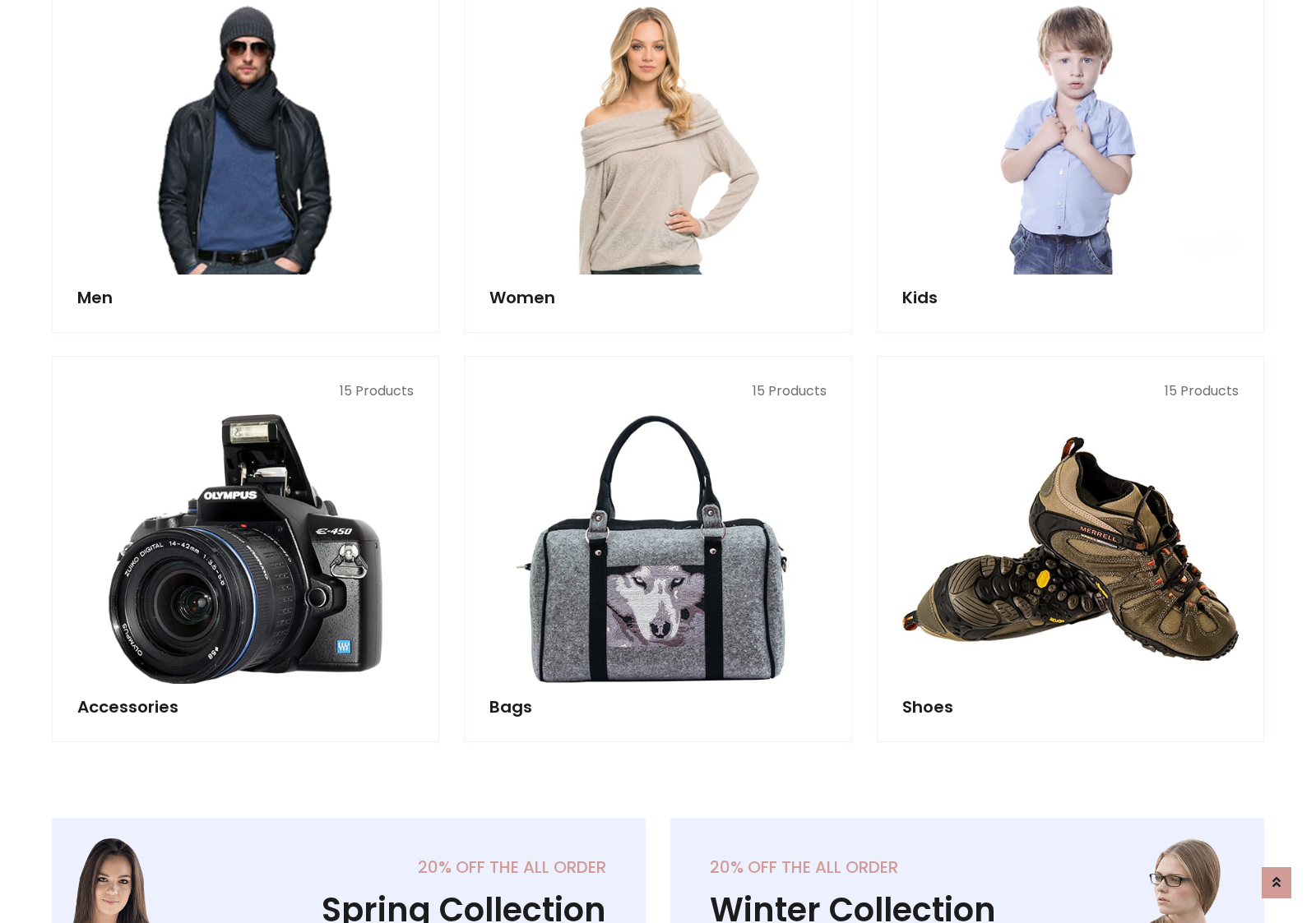
scroll to position [1193, 0]
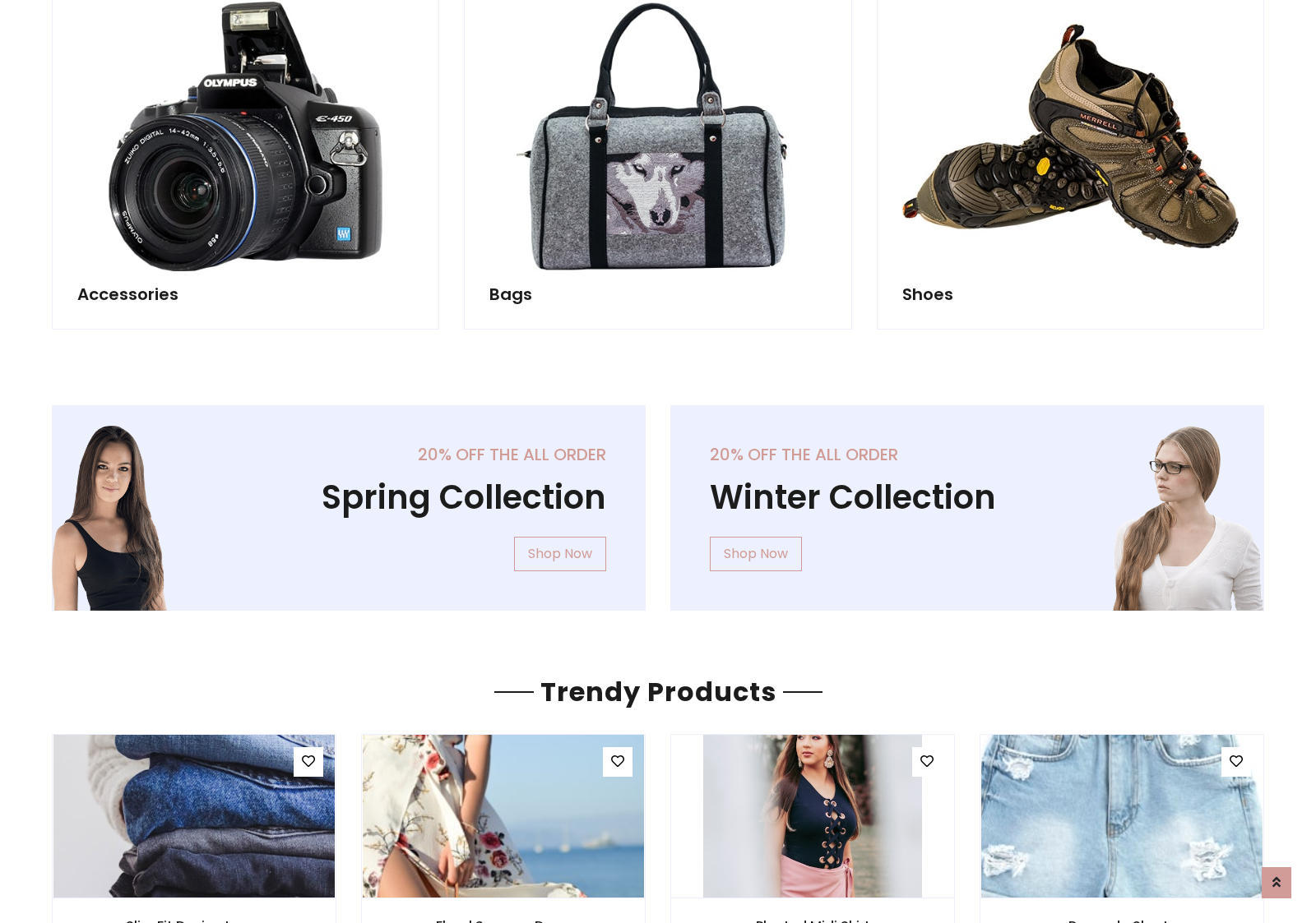
click at [658, 501] on div "20% off the all order Winter Collection Shop Now" at bounding box center [967, 521] width 619 height 232
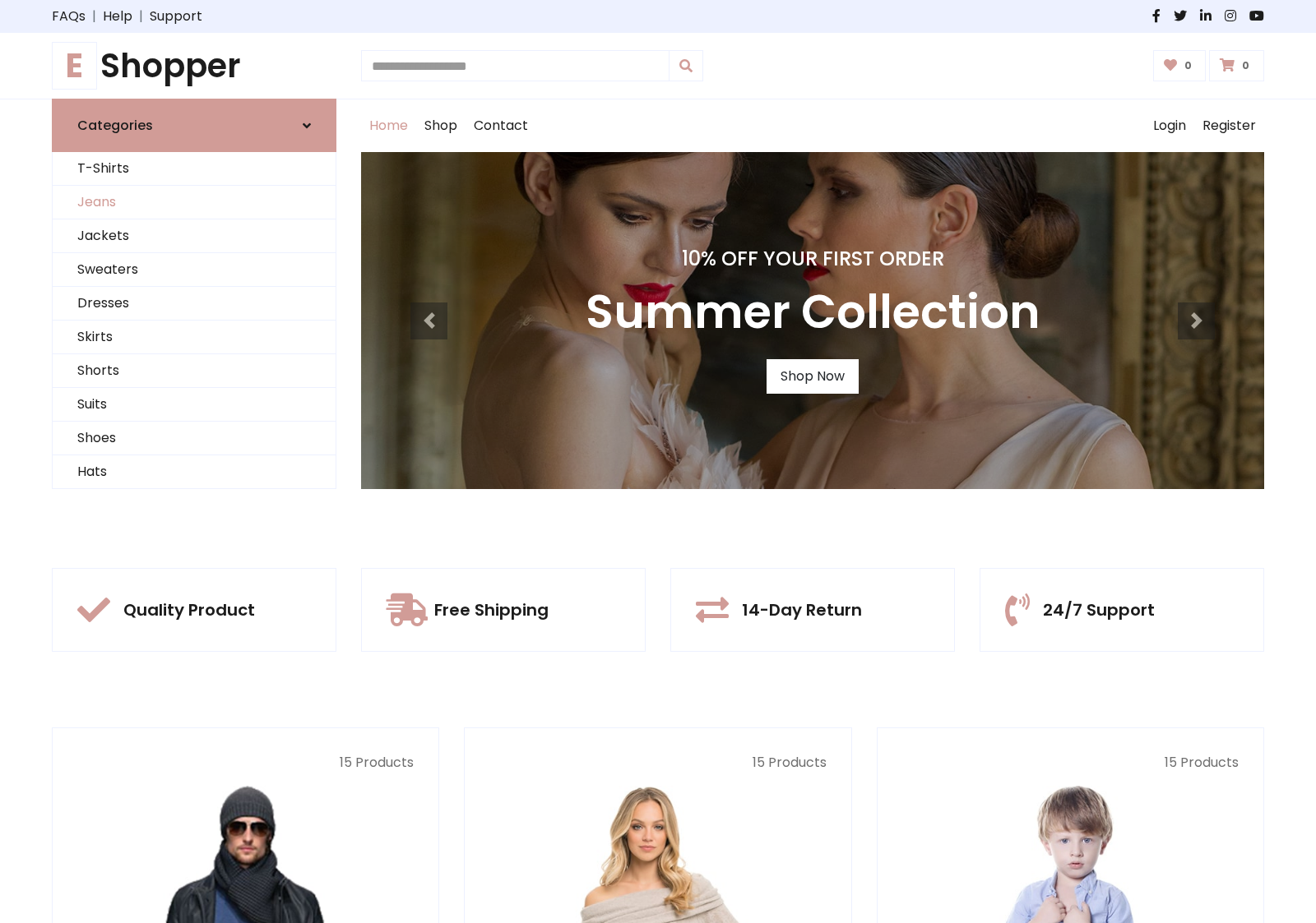
click at [195, 203] on link "Jeans" at bounding box center [195, 203] width 283 height 34
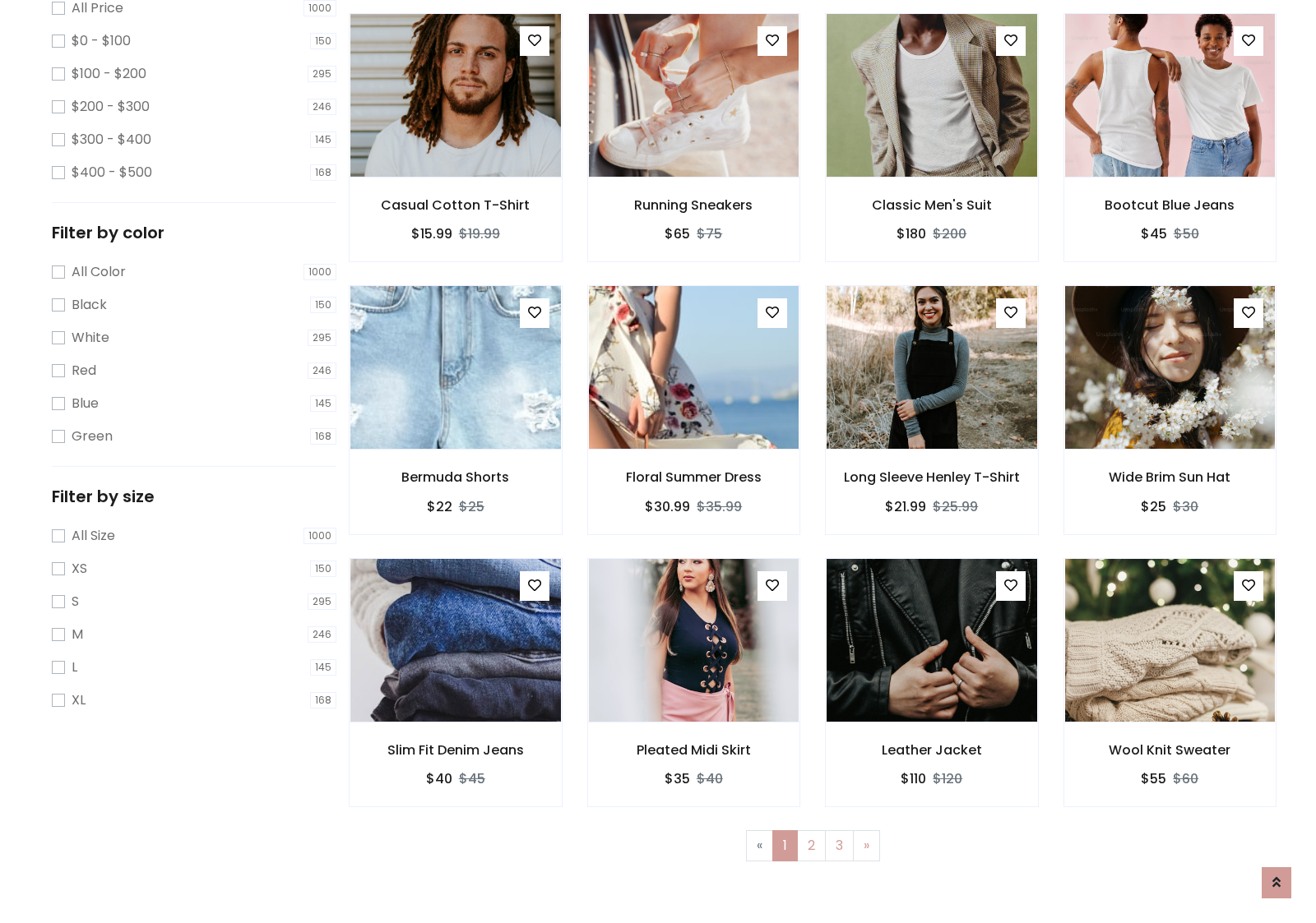
scroll to position [519, 0]
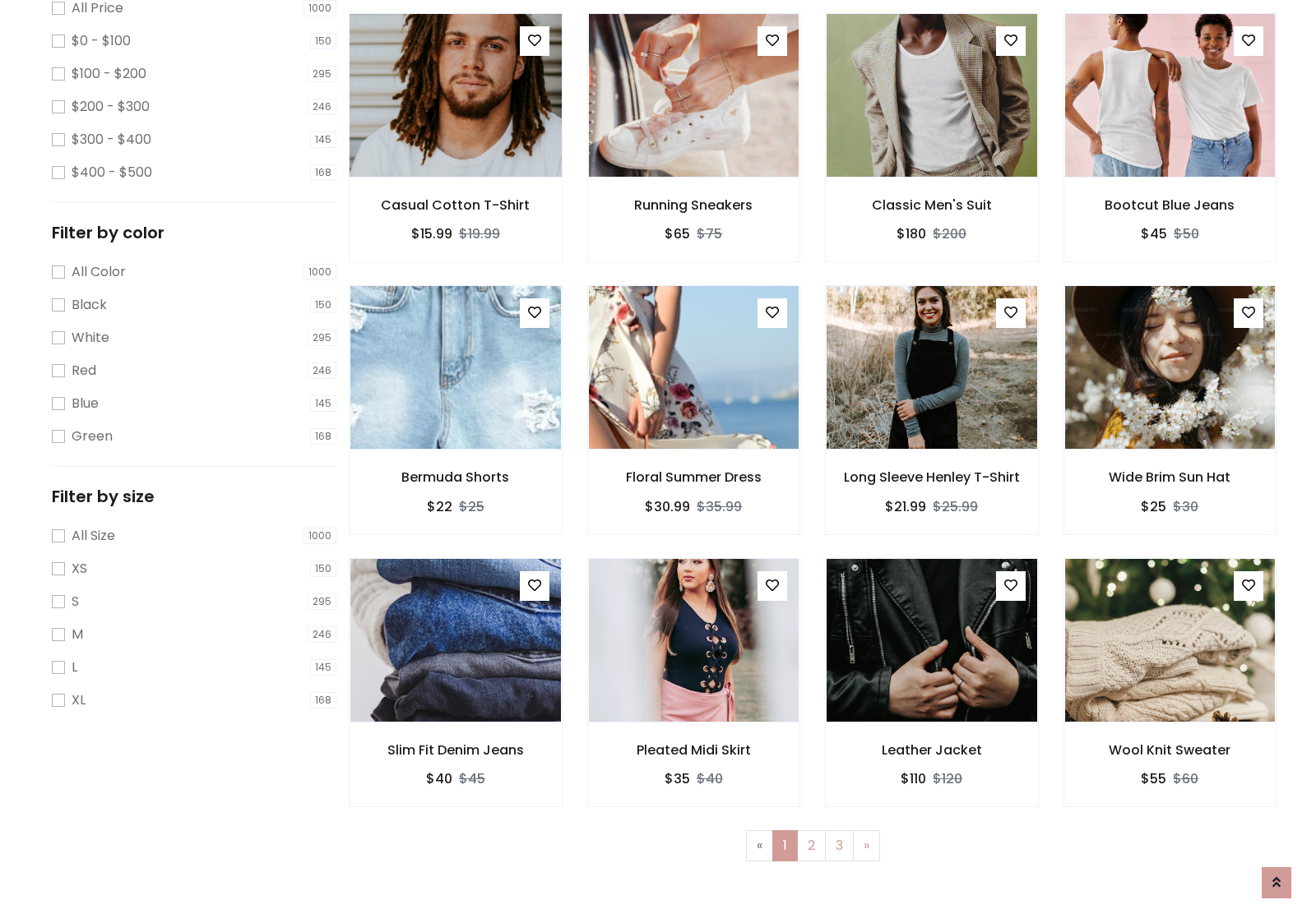
click at [455, 165] on img at bounding box center [455, 95] width 253 height 394
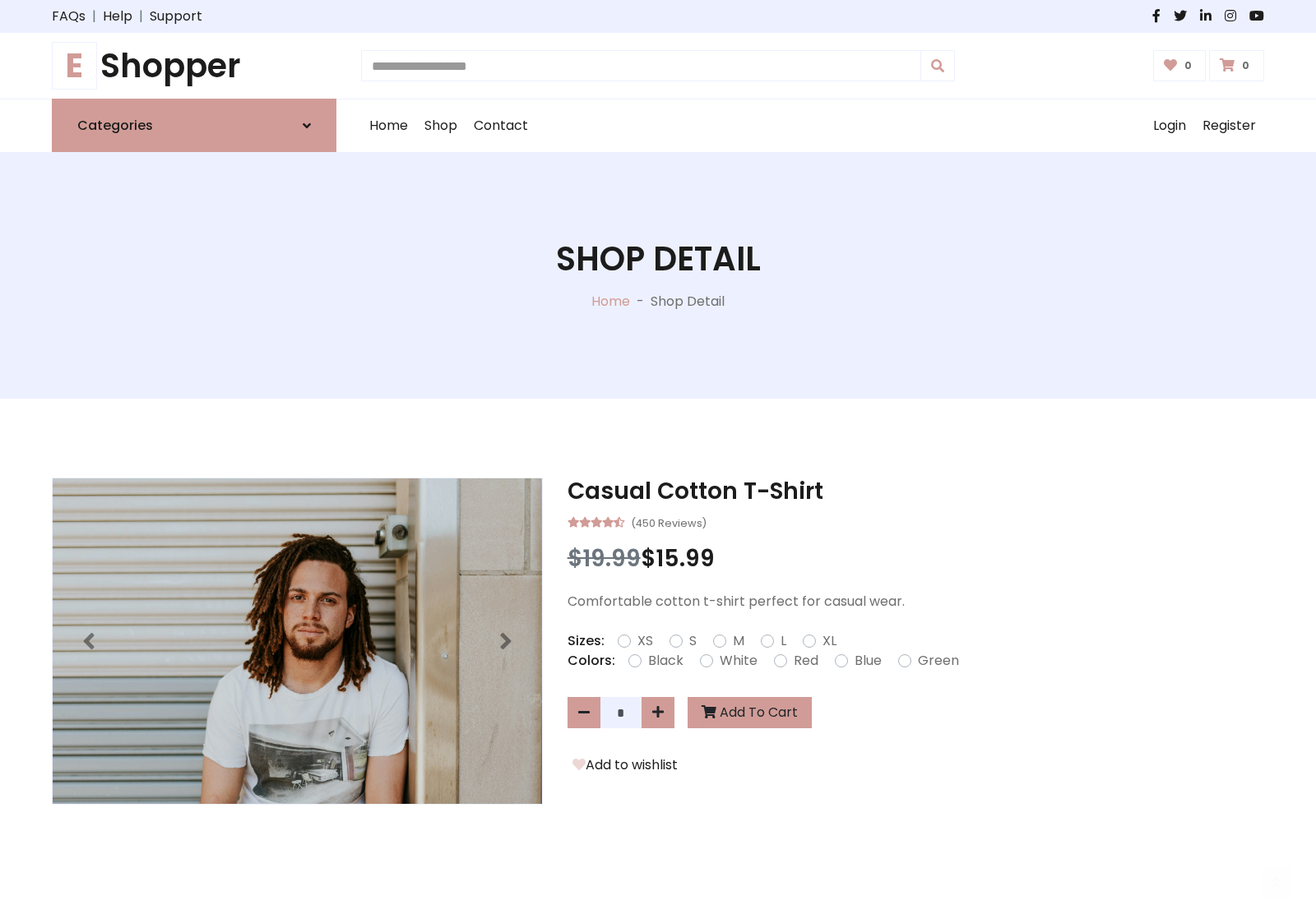
scroll to position [177, 0]
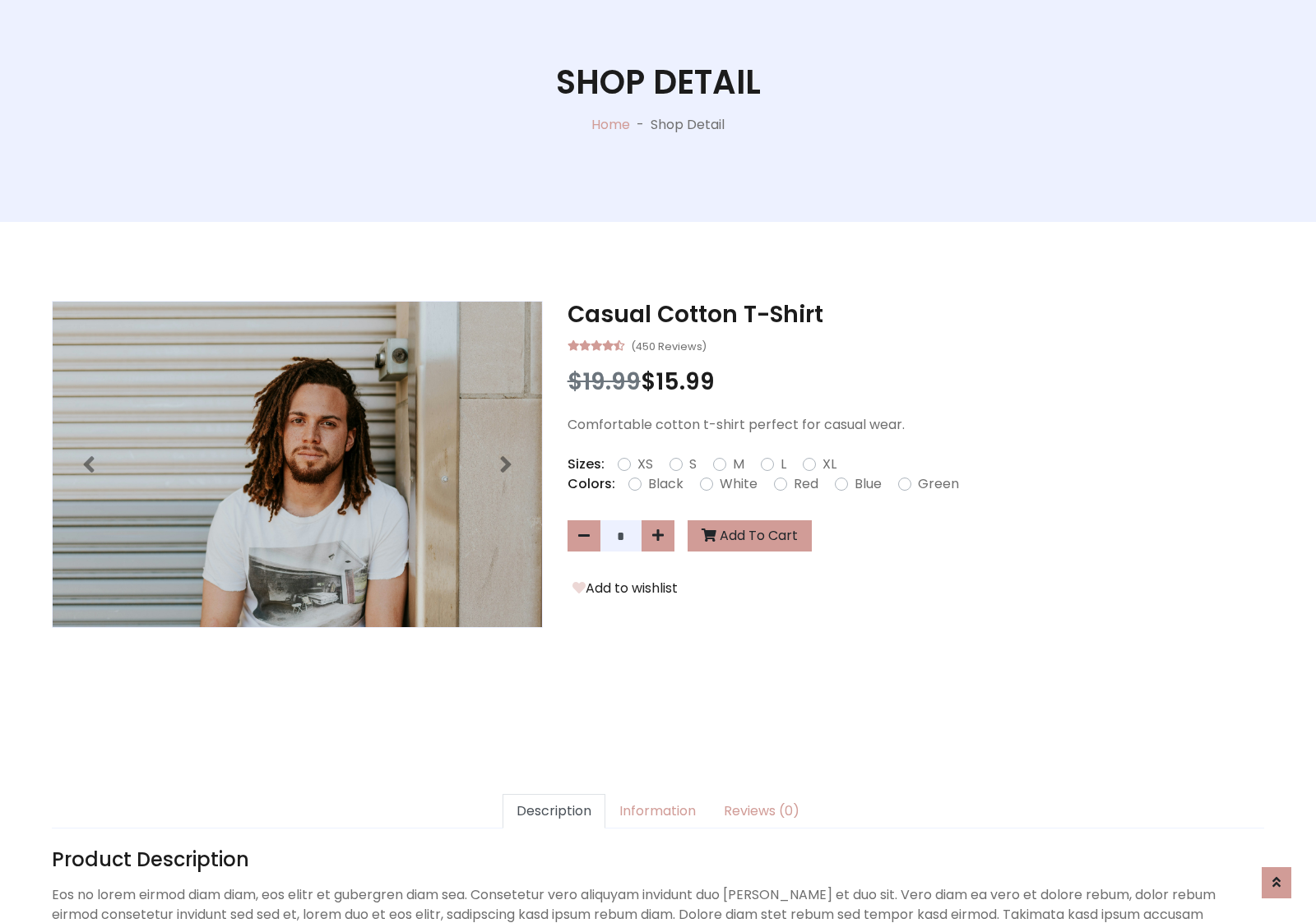
click at [803, 484] on label "Red" at bounding box center [806, 484] width 25 height 20
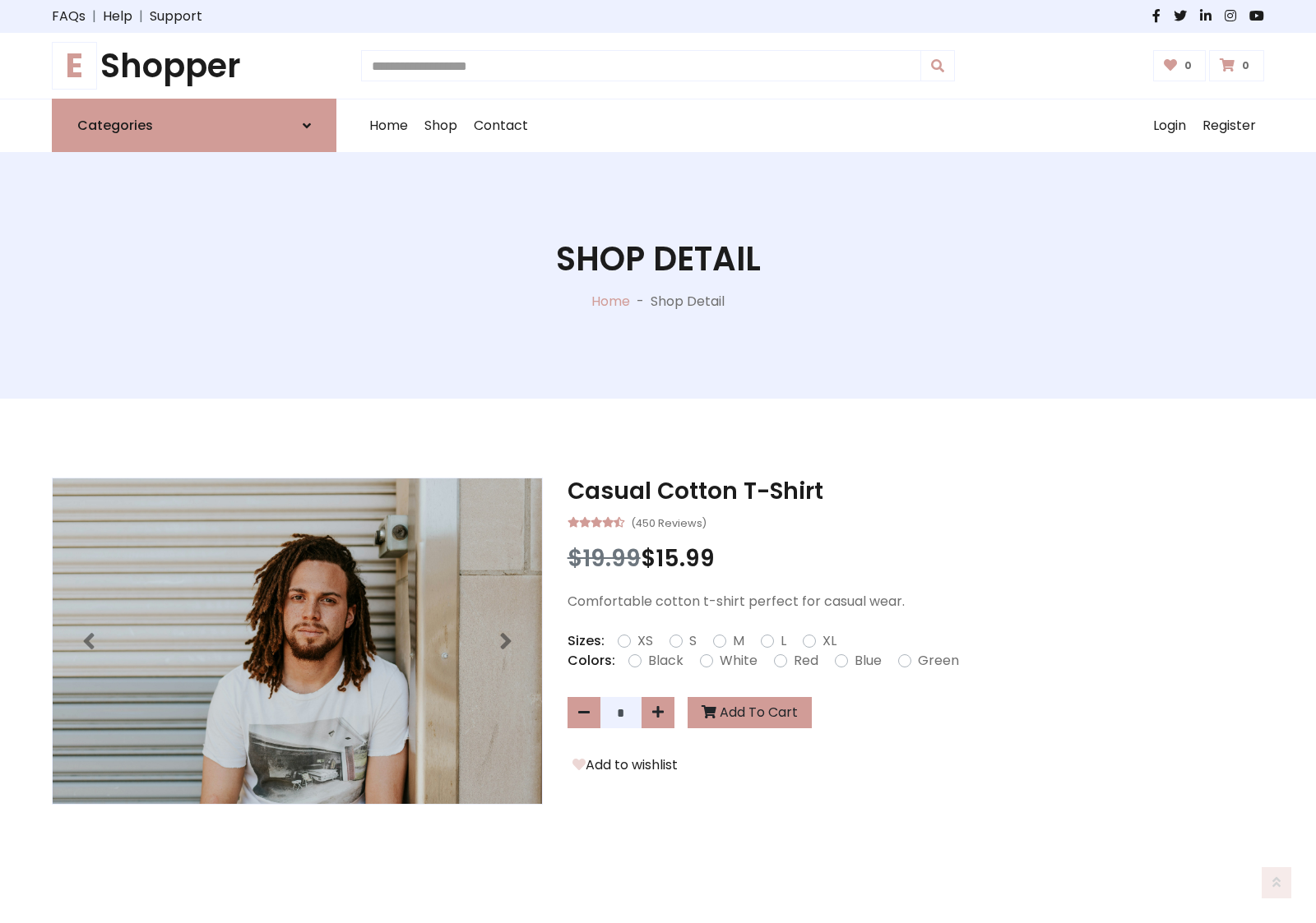
scroll to position [177, 0]
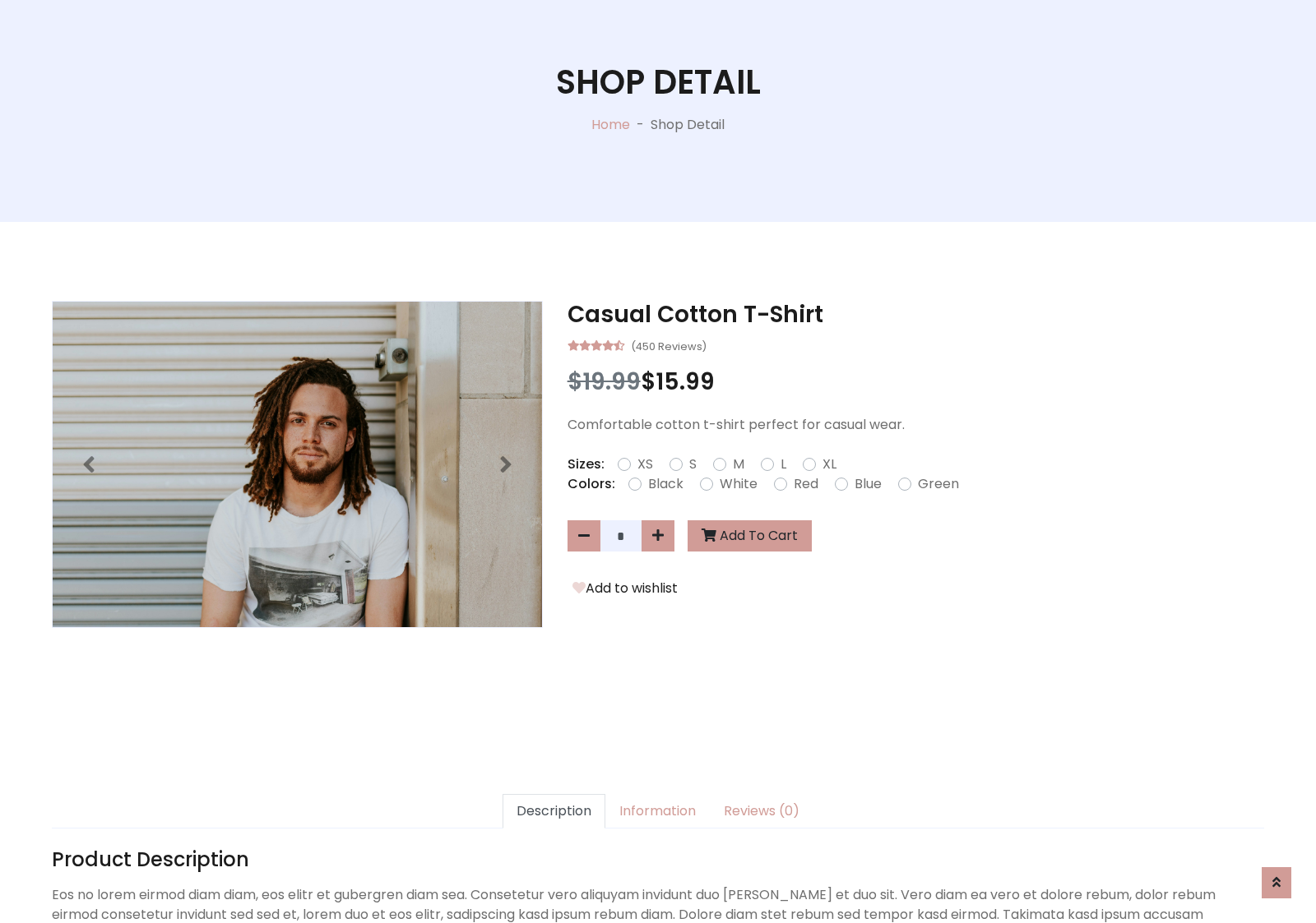
click at [658, 462] on form "XS S M L XL" at bounding box center [733, 464] width 232 height 20
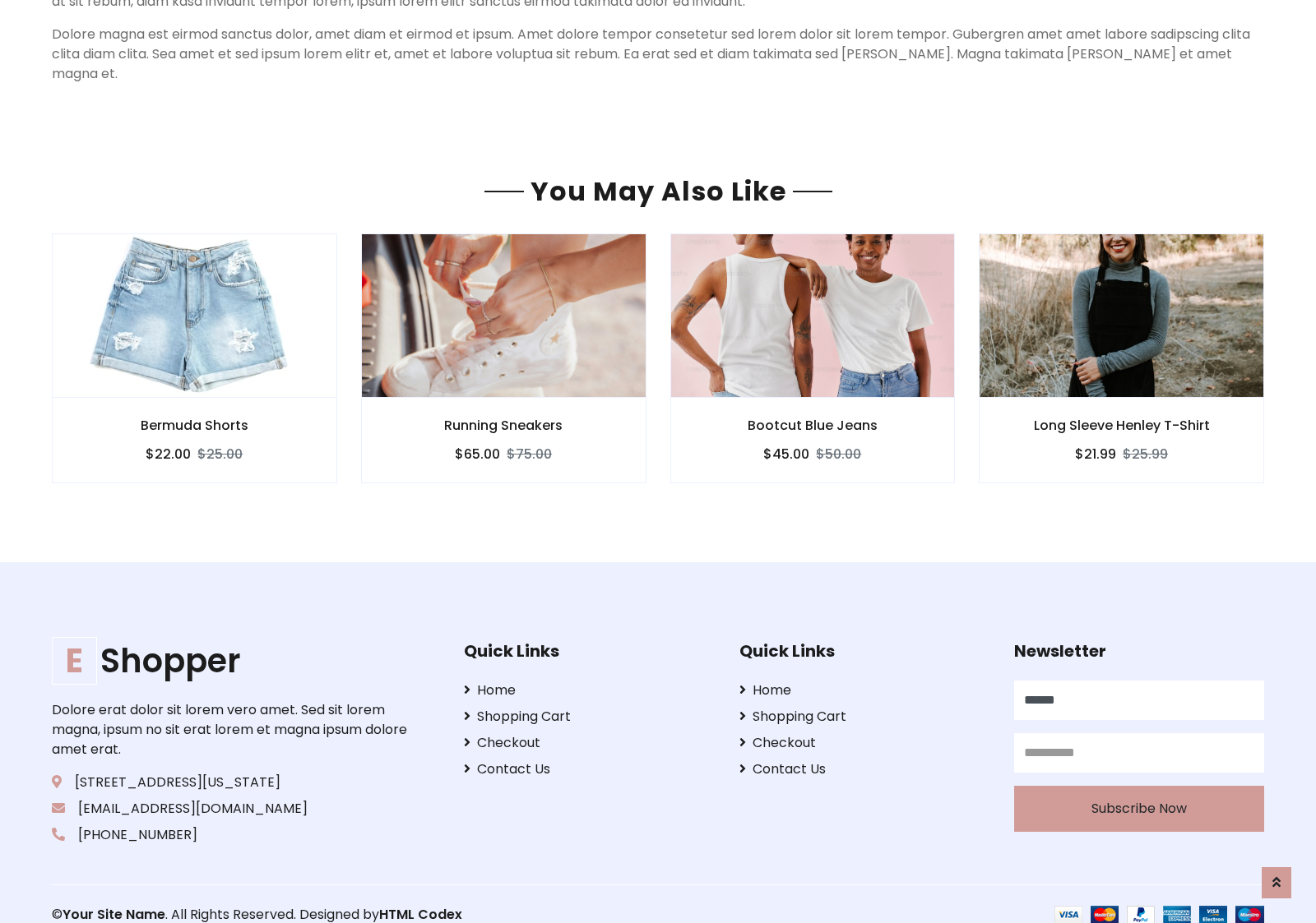
type input "******"
type input "**********"
click at [1139, 788] on button "Subscribe Now" at bounding box center [1139, 808] width 250 height 46
